Goal: Transaction & Acquisition: Purchase product/service

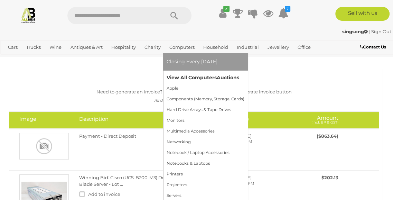
click at [195, 76] on link "View All Computers Auctions" at bounding box center [206, 77] width 78 height 11
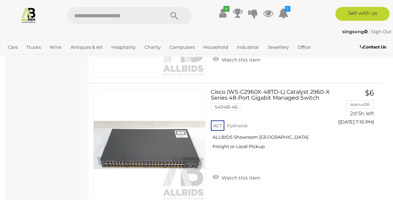
scroll to position [2020, 0]
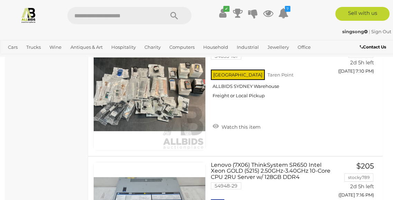
click at [283, 162] on link "Lenovo (7X06) ThinkSystem SR650 Intel Xeon GOLD (5215) 2.50GHz-3.40GHz 10-Core …" at bounding box center [272, 198] width 112 height 72
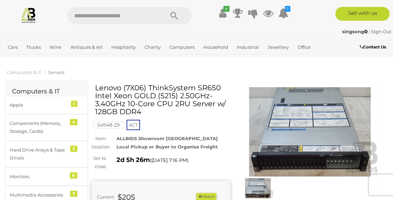
click at [264, 192] on img at bounding box center [257, 188] width 31 height 20
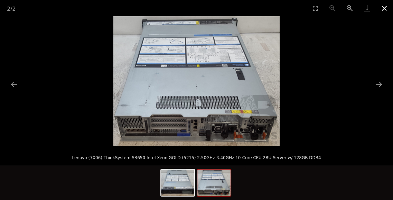
click at [384, 10] on button "Close gallery" at bounding box center [384, 8] width 17 height 16
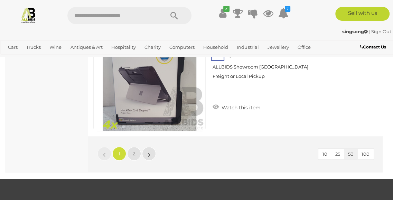
scroll to position [6274, 0]
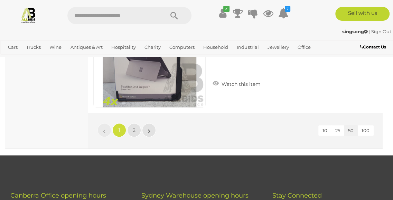
click at [149, 123] on li "»" at bounding box center [149, 130] width 13 height 14
click at [134, 127] on span "2" at bounding box center [134, 130] width 3 height 6
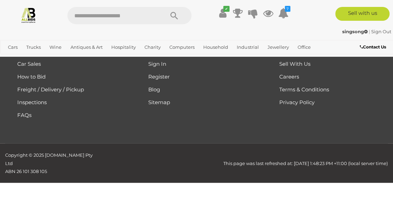
scroll to position [125, 0]
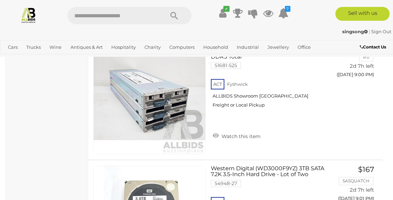
scroll to position [746, 0]
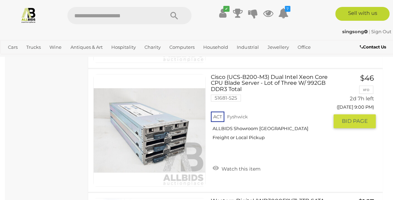
click at [274, 76] on link "Cisco (UCS-B200-M3) Dual Intel Xeon Core CPU Blade Server - Lot of Three W/ 992…" at bounding box center [272, 110] width 112 height 72
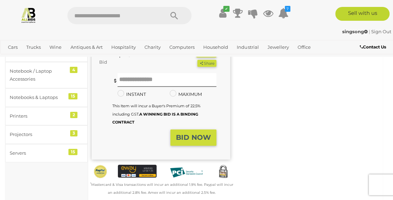
scroll to position [129, 0]
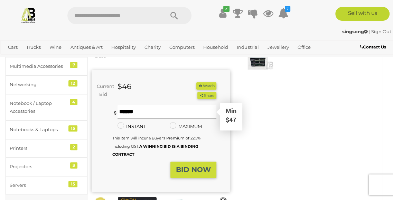
click at [129, 105] on input "text" at bounding box center [167, 112] width 99 height 14
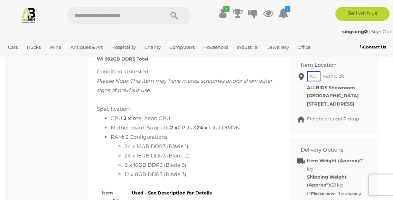
scroll to position [179, 0]
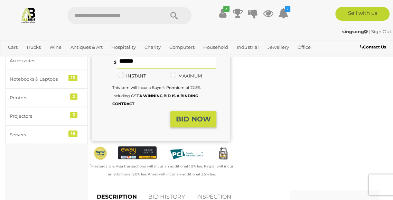
type input "***"
click at [195, 115] on strong "BID NOW" at bounding box center [193, 119] width 35 height 8
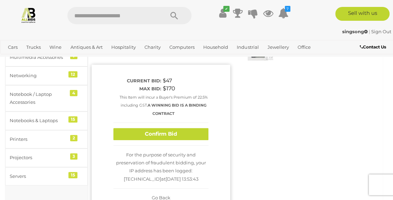
scroll to position [129, 0]
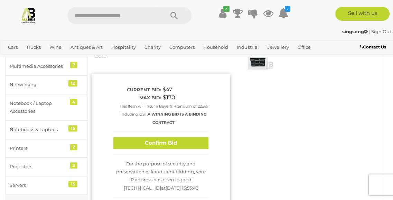
click at [159, 137] on button "Confirm Bid" at bounding box center [160, 143] width 95 height 12
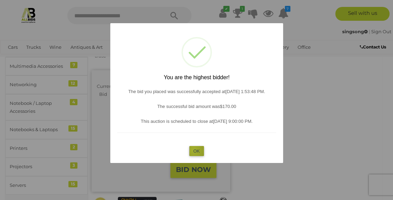
click at [194, 150] on button "OK" at bounding box center [196, 151] width 15 height 10
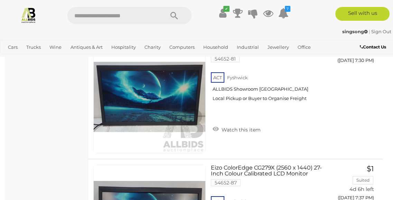
scroll to position [1478, 0]
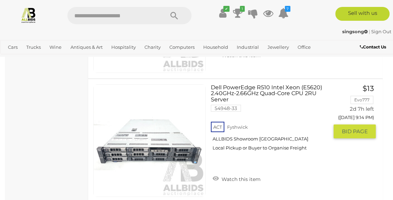
click at [227, 90] on link "Dell PowerEdge R510 Intel Xeon (E5620) 2.40GHz-2.66GHz Quad-Core CPU 2RU Server…" at bounding box center [272, 120] width 112 height 72
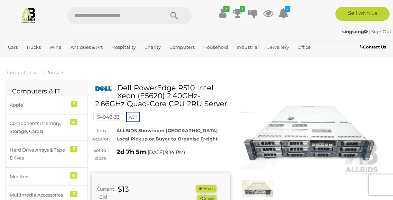
click at [322, 148] on img at bounding box center [310, 131] width 139 height 89
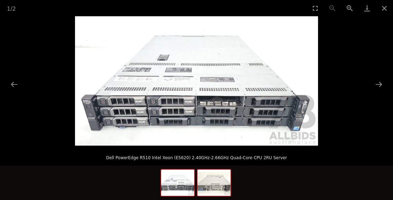
click at [215, 185] on img at bounding box center [214, 182] width 33 height 26
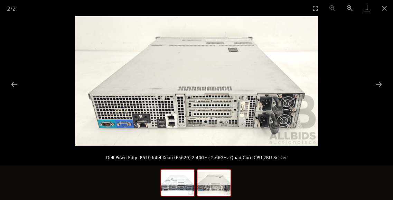
click at [178, 191] on img at bounding box center [177, 182] width 33 height 26
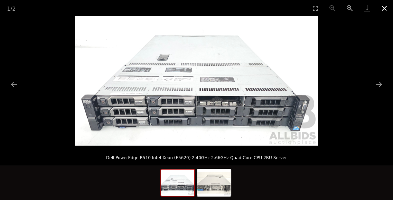
click at [384, 9] on button "Close gallery" at bounding box center [384, 8] width 17 height 16
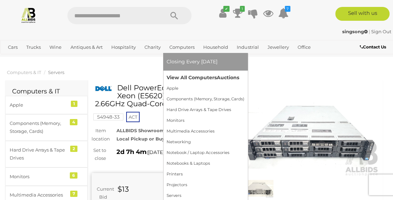
click at [190, 77] on link "View All Computers Auctions" at bounding box center [206, 77] width 78 height 11
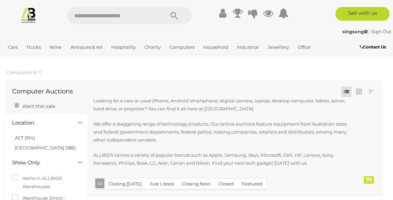
scroll to position [175, 0]
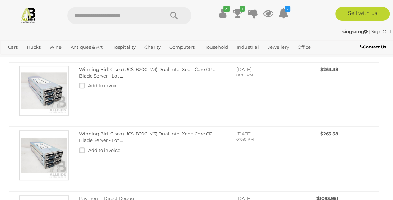
scroll to position [240, 0]
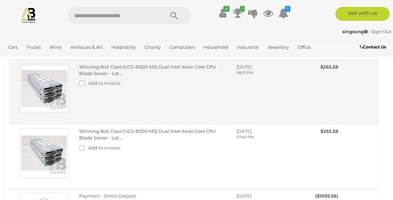
click at [88, 65] on link "Winning Bid: Cisco (UCS-B200-M3) Dual Intel Xeon Core CPU Blade Server - Lot ..." at bounding box center [147, 70] width 137 height 12
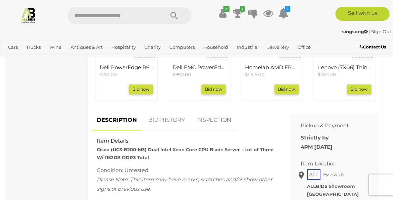
scroll to position [175, 0]
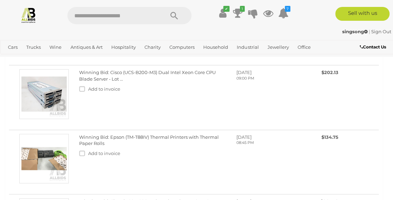
scroll to position [102, 0]
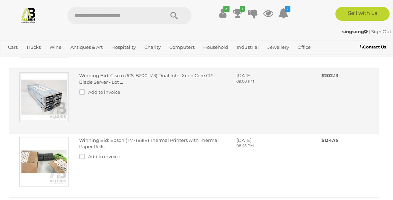
click at [93, 80] on link "Winning Bid: Cisco (UCS-B200-M3) Dual Intel Xeon Core CPU Blade Server - Lot ..." at bounding box center [147, 79] width 137 height 12
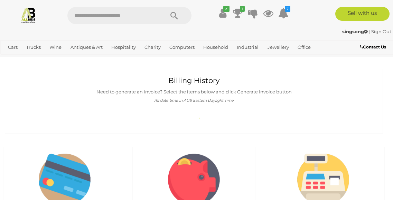
scroll to position [102, 0]
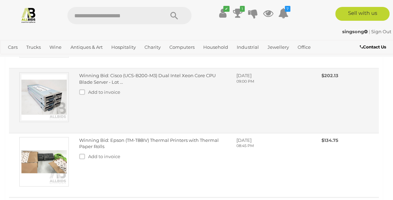
click at [149, 75] on link "Winning Bid: Cisco (UCS-B200-M3) Dual Intel Xeon Core CPU Blade Server - Lot ..." at bounding box center [147, 79] width 137 height 12
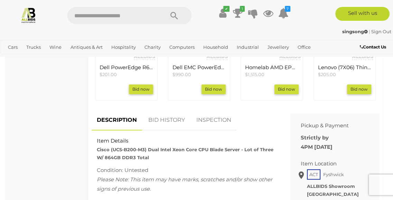
scroll to position [524, 0]
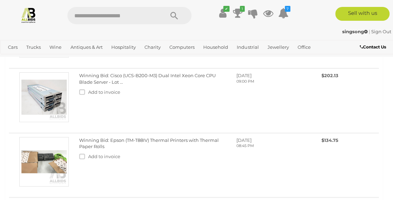
scroll to position [277, 0]
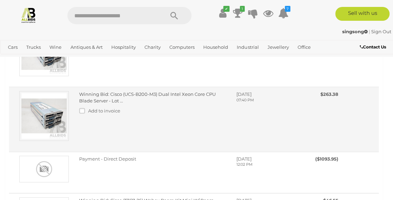
click at [162, 91] on link "Winning Bid: Cisco (UCS-B200-M3) Dual Intel Xeon Core CPU Blade Server - Lot ..." at bounding box center [147, 97] width 137 height 12
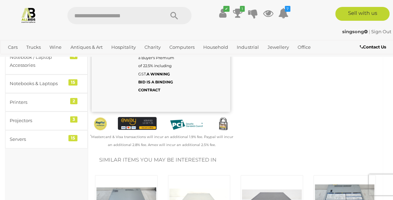
scroll to position [350, 0]
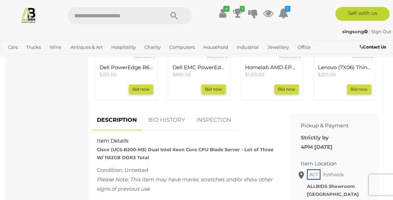
click at [175, 110] on link "BID HISTORY" at bounding box center [166, 120] width 47 height 20
